Goal: Transaction & Acquisition: Book appointment/travel/reservation

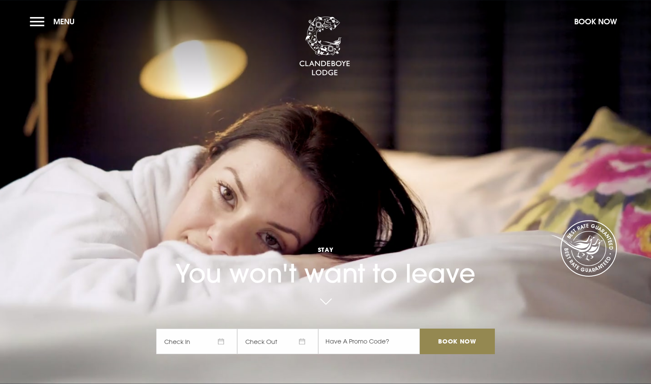
click at [209, 349] on span "Check In" at bounding box center [196, 342] width 81 height 26
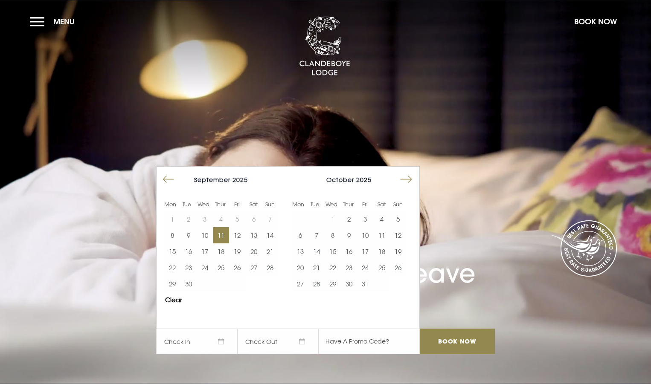
click at [225, 232] on button "11" at bounding box center [221, 235] width 16 height 16
click at [245, 233] on button "12" at bounding box center [237, 235] width 16 height 16
click at [463, 338] on input "Book Now" at bounding box center [457, 342] width 75 height 26
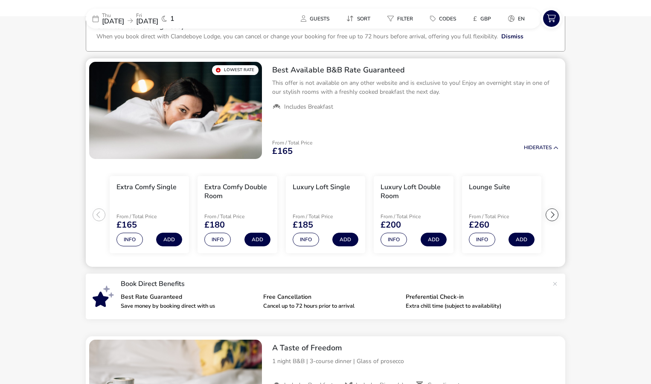
scroll to position [67, 0]
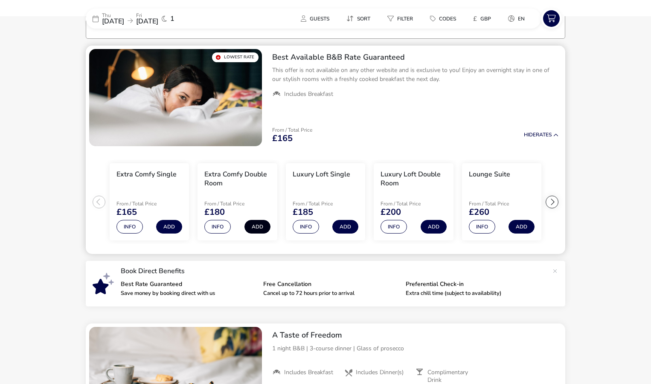
click at [255, 224] on button "Add" at bounding box center [257, 227] width 26 height 14
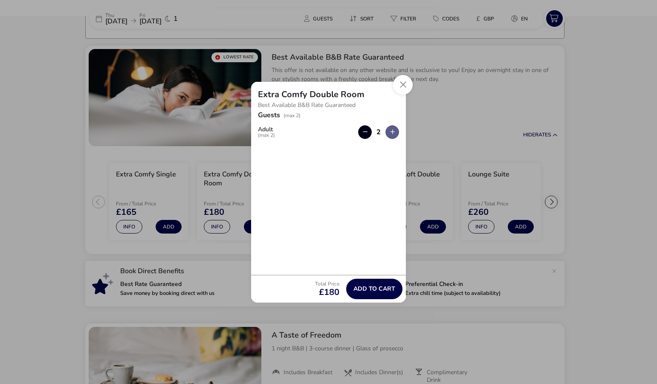
click at [362, 131] on button "button" at bounding box center [365, 132] width 14 height 14
type input "1"
click at [369, 289] on span "Add to cart" at bounding box center [375, 289] width 42 height 6
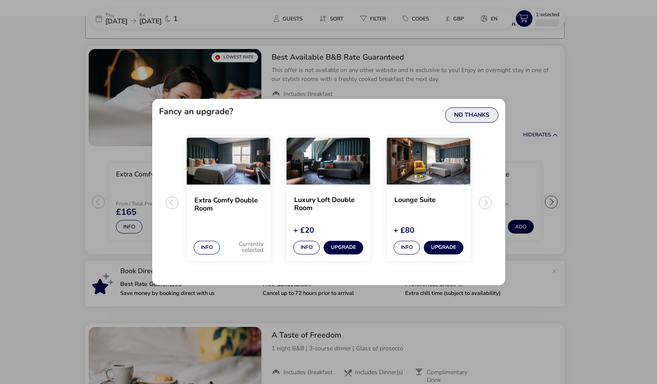
click at [479, 116] on button "No Thanks" at bounding box center [471, 114] width 53 height 15
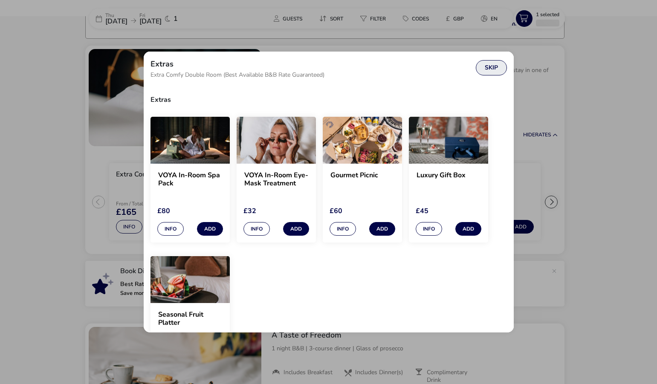
click at [483, 68] on button "Skip" at bounding box center [491, 67] width 31 height 15
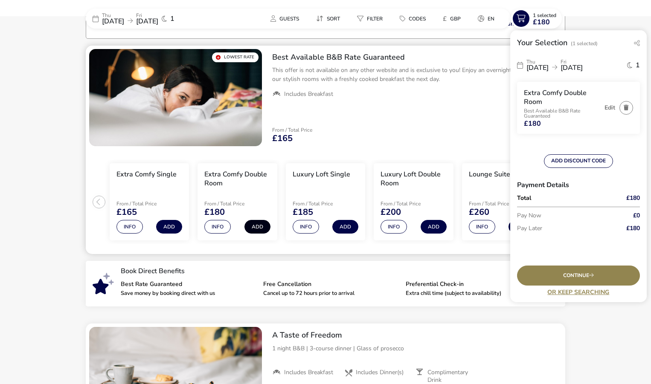
click at [251, 225] on button "Add" at bounding box center [257, 227] width 26 height 14
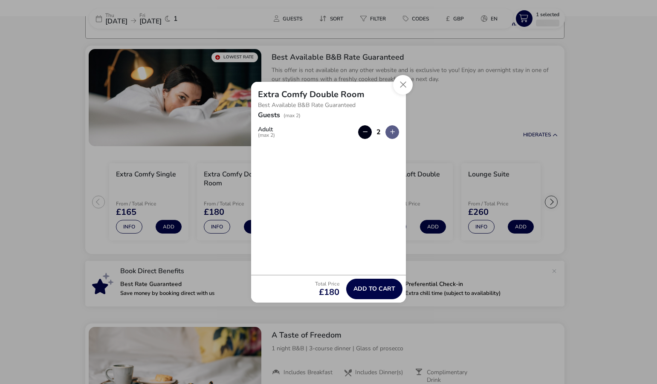
click at [368, 130] on button "button" at bounding box center [365, 132] width 14 height 14
type input "1"
click at [386, 286] on span "Add to cart" at bounding box center [375, 289] width 42 height 6
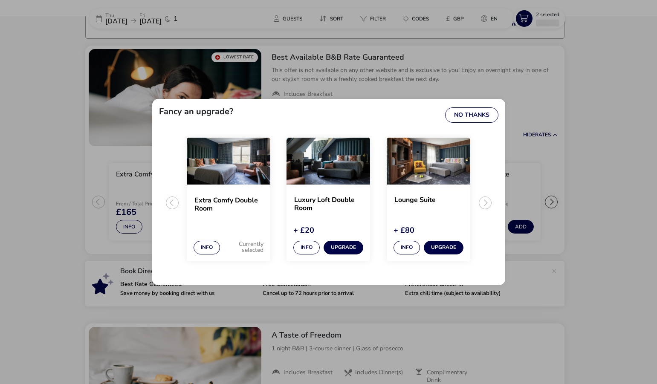
click at [464, 124] on div "Fancy an upgrade? No Thanks" at bounding box center [328, 114] width 353 height 31
click at [468, 119] on button "No Thanks" at bounding box center [471, 114] width 53 height 15
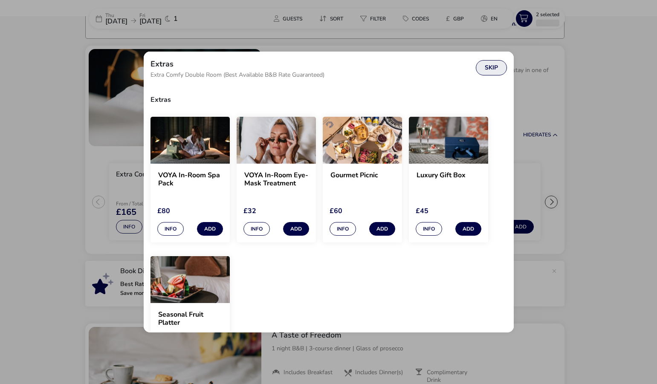
click at [489, 70] on button "Skip" at bounding box center [491, 67] width 31 height 15
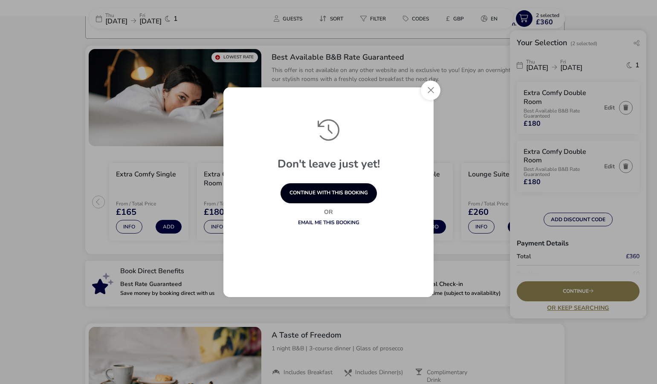
click at [340, 189] on button "continue with this booking" at bounding box center [329, 193] width 96 height 20
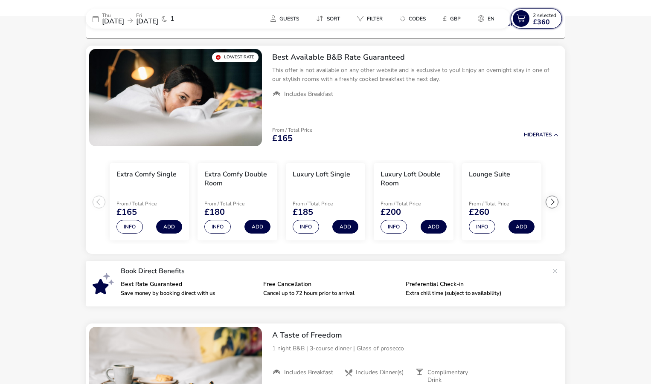
click at [540, 19] on span "£360" at bounding box center [541, 22] width 17 height 7
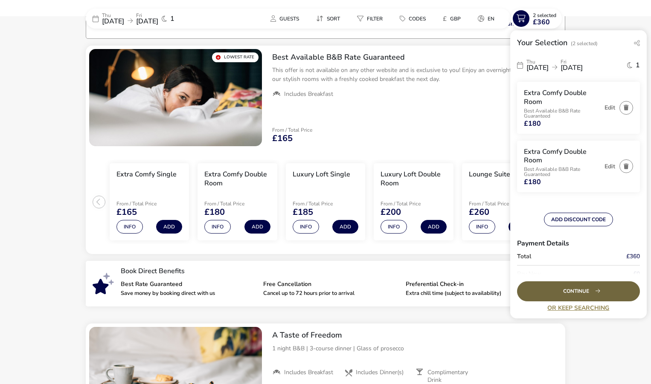
click at [579, 290] on div "Continue" at bounding box center [578, 292] width 123 height 20
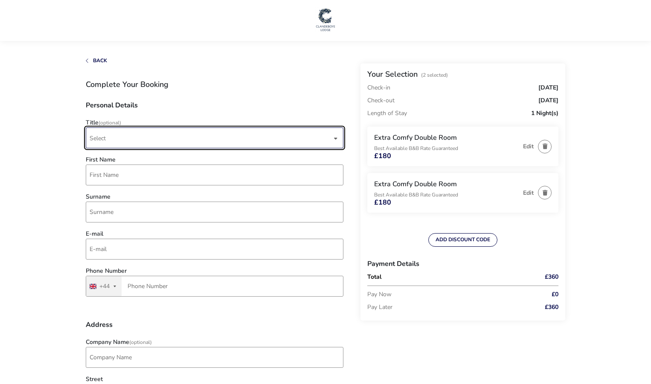
click at [154, 137] on span "Select" at bounding box center [211, 138] width 242 height 20
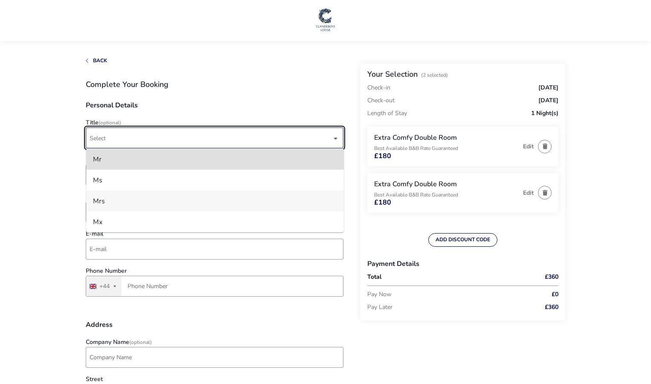
scroll to position [85, 0]
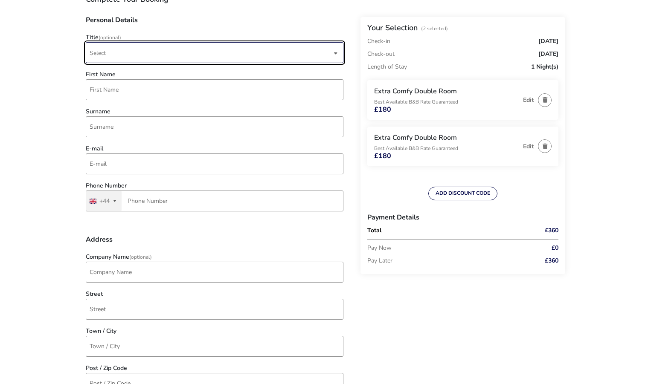
click at [164, 48] on span "Select" at bounding box center [211, 53] width 242 height 20
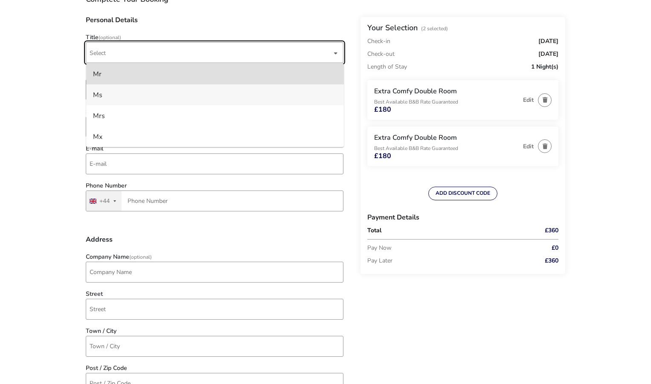
click at [99, 95] on li "Ms" at bounding box center [215, 94] width 258 height 21
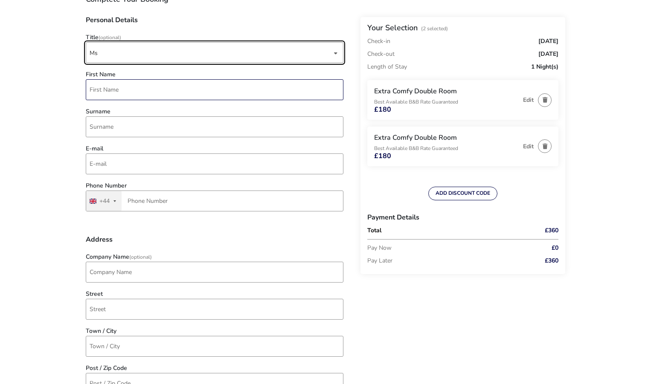
click at [102, 93] on input "First Name" at bounding box center [215, 89] width 258 height 21
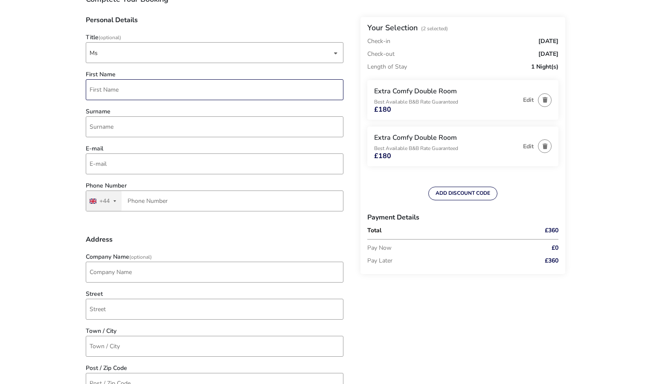
type input "Lynn"
click at [148, 124] on input "Surname" at bounding box center [215, 126] width 258 height 21
type input "Adam"
click at [115, 168] on input "E-mail" at bounding box center [215, 164] width 258 height 21
type input "lynn.adam.la@gmail.com"
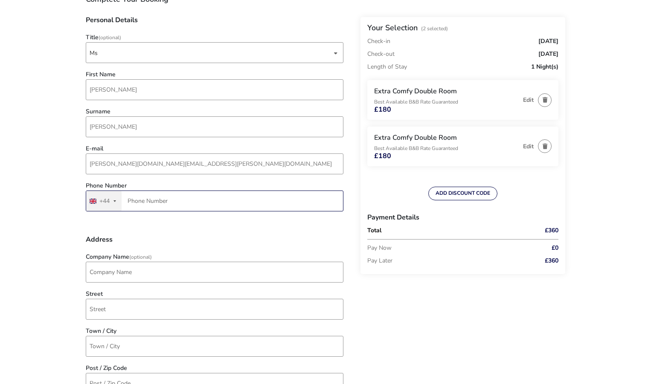
click at [171, 203] on input "Phone Number" at bounding box center [215, 201] width 258 height 21
type input "7712 238910"
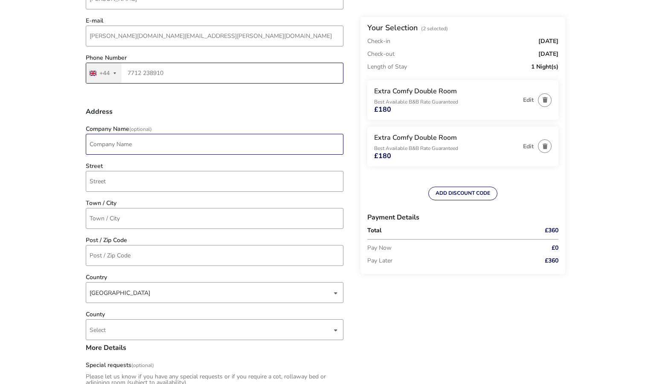
scroll to position [256, 0]
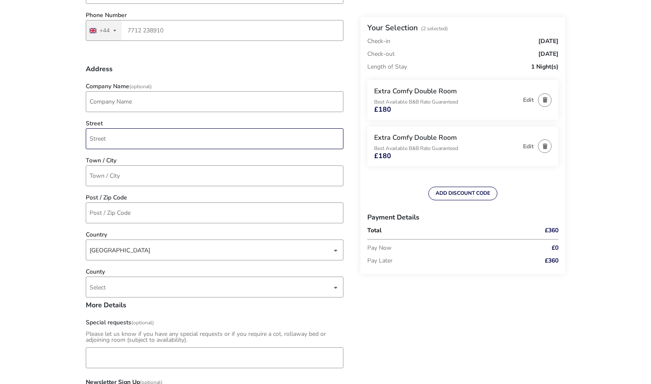
click at [127, 140] on input "Street" at bounding box center [215, 138] width 258 height 21
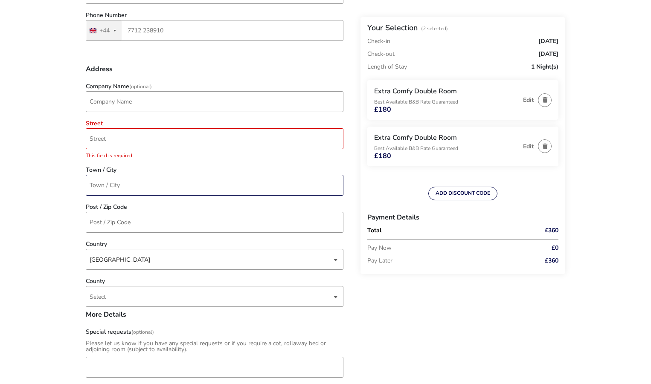
click at [119, 180] on input "Town / City" at bounding box center [215, 185] width 258 height 21
click at [118, 134] on input "Street" at bounding box center [215, 138] width 258 height 21
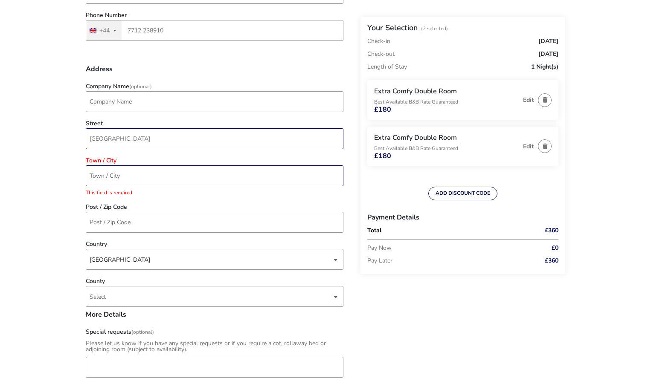
type input "Brook Crescent"
click at [123, 179] on input "Town / City" at bounding box center [215, 175] width 258 height 21
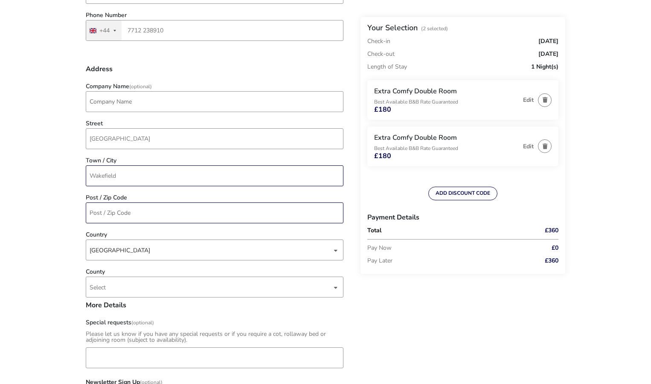
type input "Wakefield"
click at [125, 205] on input "Post / Zip Code" at bounding box center [215, 213] width 258 height 21
type input "WF15PB"
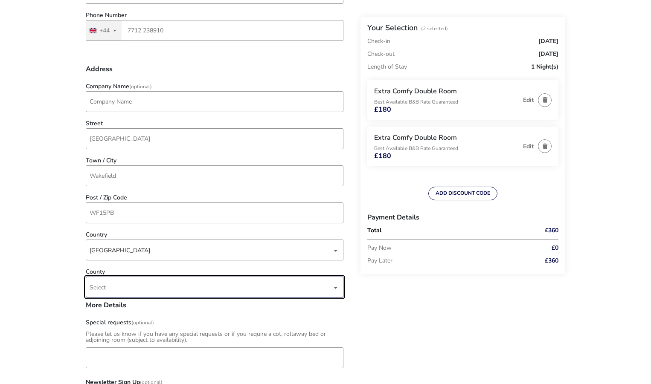
click at [161, 290] on span "Select" at bounding box center [211, 287] width 242 height 20
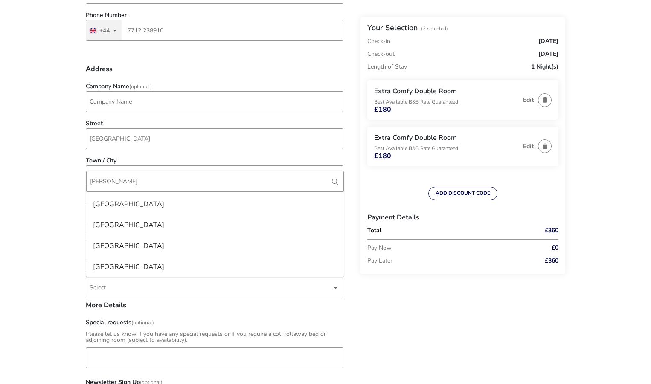
scroll to position [40, 0]
type input "wes"
click at [135, 244] on li "West Yorkshire" at bounding box center [215, 245] width 258 height 21
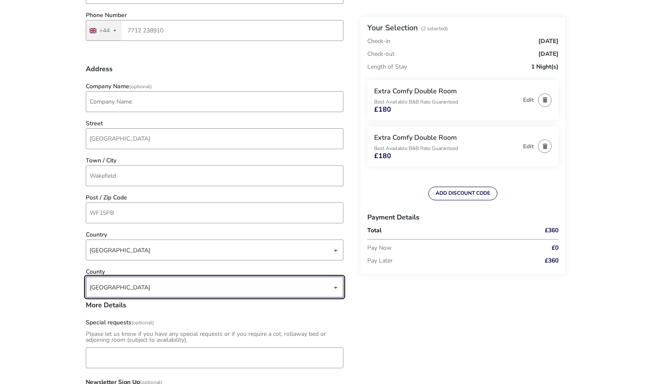
click at [456, 319] on div "Back Your Selection (2 Selected) Check-in Thursday, 11 Sep 2025 Check-out Frida…" at bounding box center [325, 300] width 479 height 996
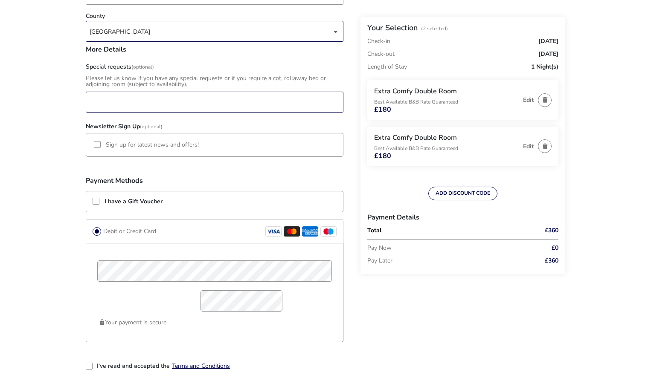
scroll to position [554, 0]
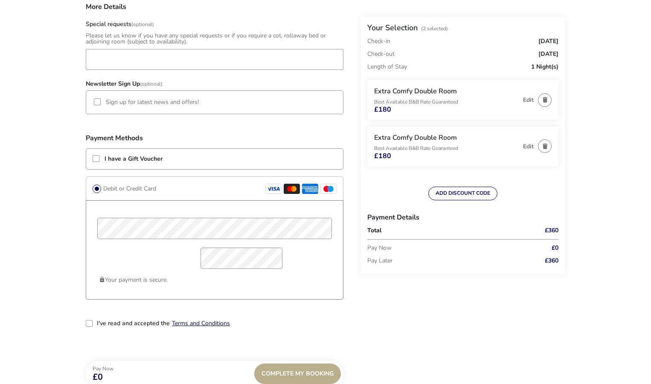
click at [92, 325] on div "2-term_condi" at bounding box center [89, 323] width 7 height 7
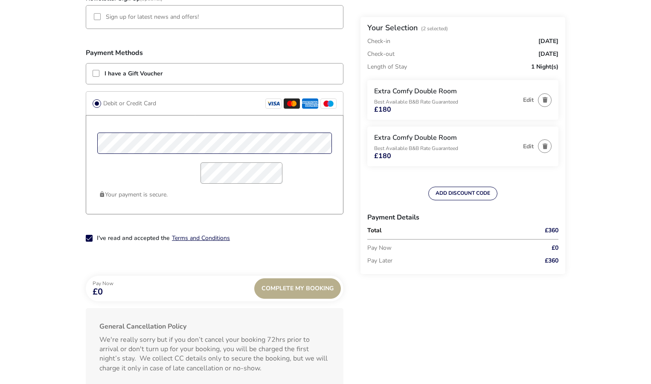
scroll to position [682, 0]
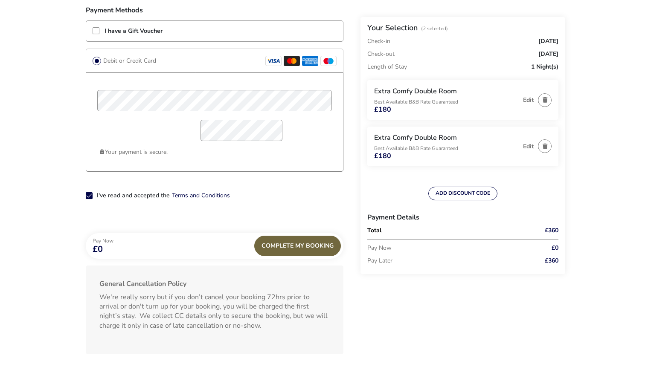
click at [293, 247] on div "Complete My Booking" at bounding box center [297, 246] width 87 height 20
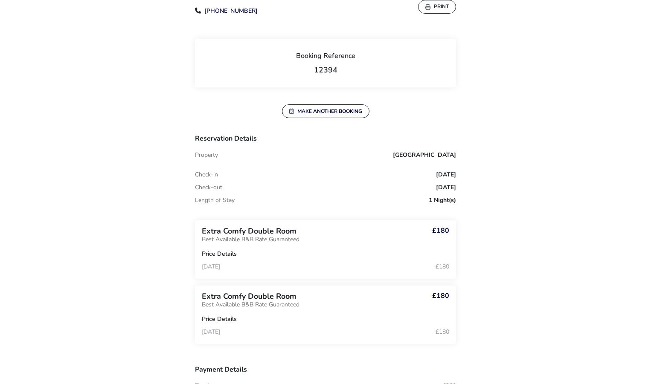
scroll to position [213, 0]
